Goal: Navigation & Orientation: Find specific page/section

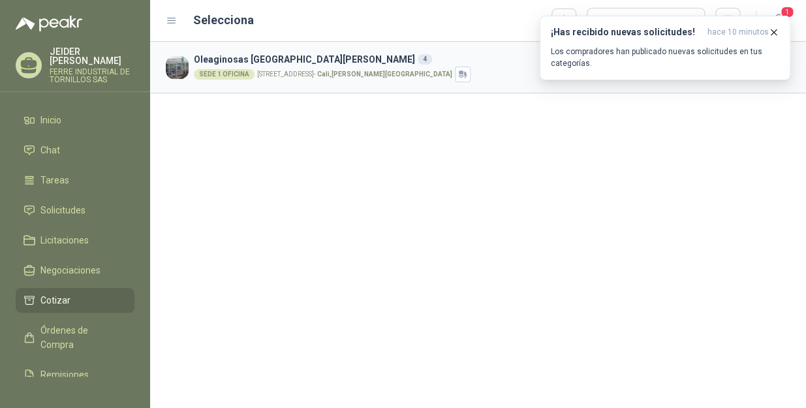
click at [776, 29] on icon "button" at bounding box center [773, 32] width 11 height 11
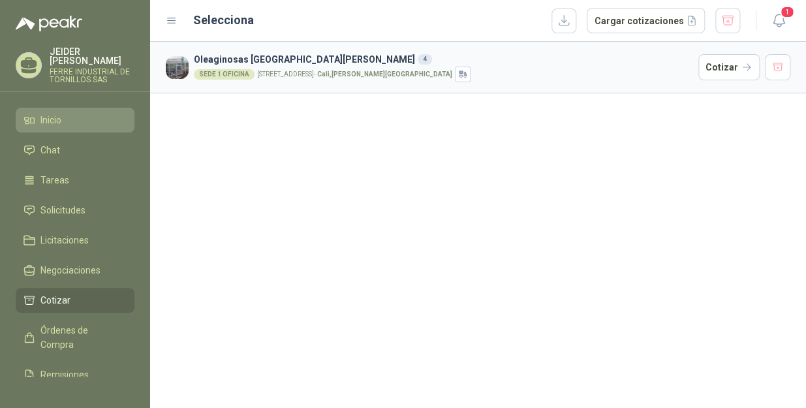
click at [86, 116] on li "Inicio" at bounding box center [75, 120] width 103 height 14
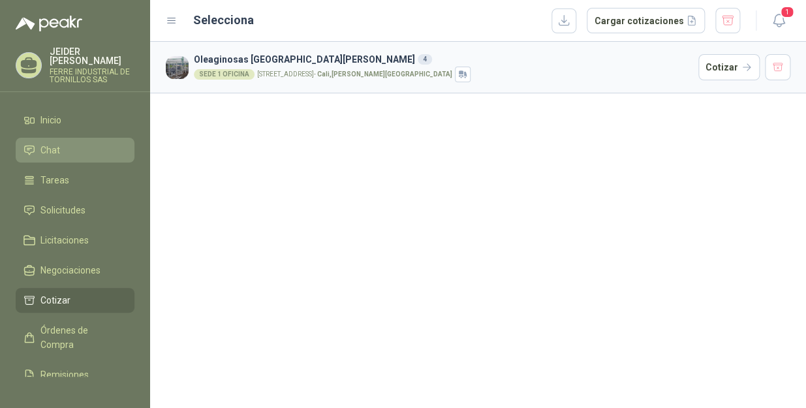
click at [57, 143] on span "Chat" at bounding box center [50, 150] width 20 height 14
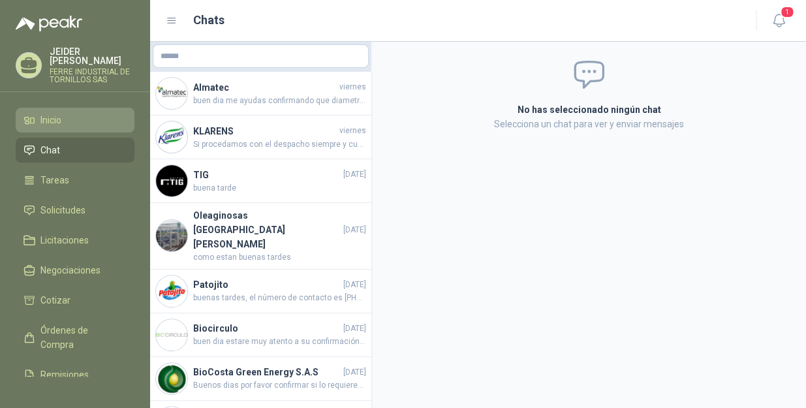
click at [63, 113] on li "Inicio" at bounding box center [75, 120] width 103 height 14
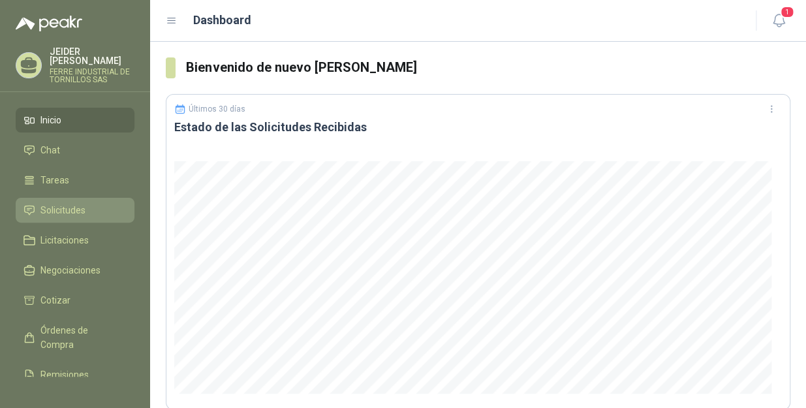
click at [65, 203] on span "Solicitudes" at bounding box center [62, 210] width 45 height 14
